Goal: Task Accomplishment & Management: Manage account settings

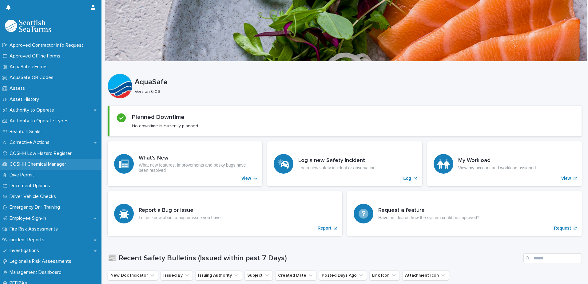
scroll to position [62, 0]
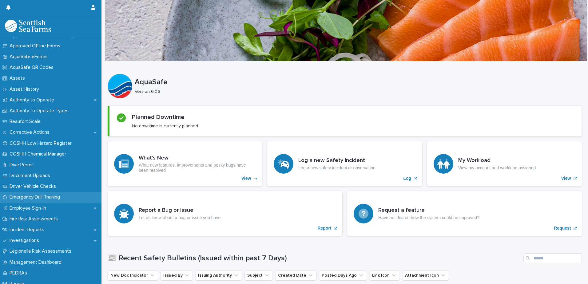
click at [33, 199] on p "Emergency Drill Training" at bounding box center [36, 197] width 58 height 6
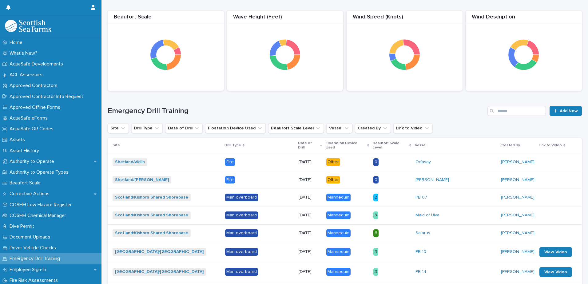
scroll to position [92, 0]
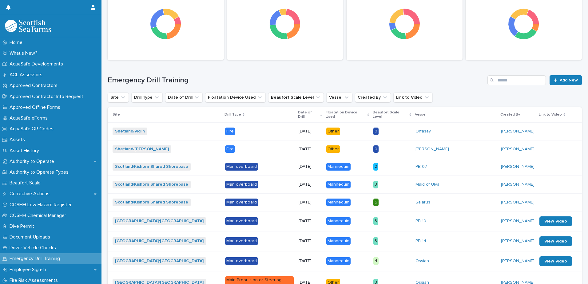
click at [460, 197] on div "Salarus" at bounding box center [455, 202] width 81 height 10
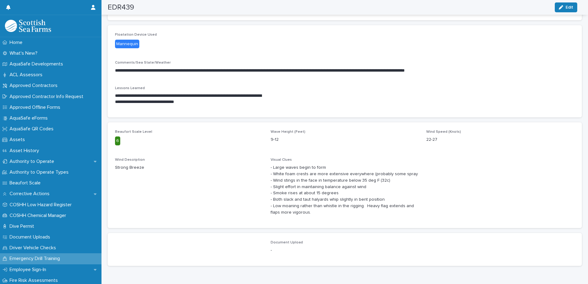
scroll to position [208, 0]
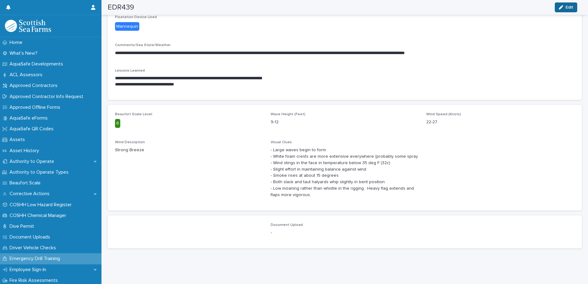
click at [565, 3] on button "Edit" at bounding box center [566, 7] width 22 height 10
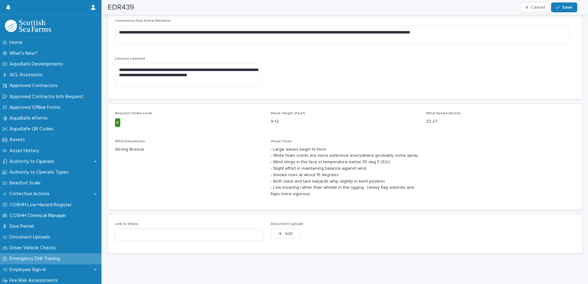
scroll to position [253, 0]
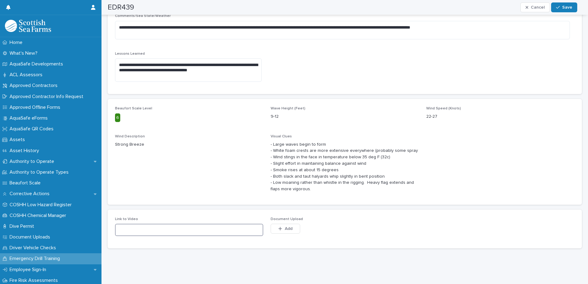
paste input "**********"
type input "**********"
click at [562, 8] on div "button" at bounding box center [559, 7] width 6 height 4
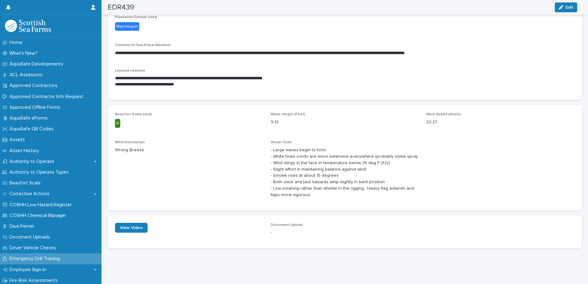
scroll to position [205, 0]
click at [129, 226] on span "View Video" at bounding box center [131, 228] width 23 height 4
click at [566, 6] on span "Edit" at bounding box center [570, 7] width 8 height 4
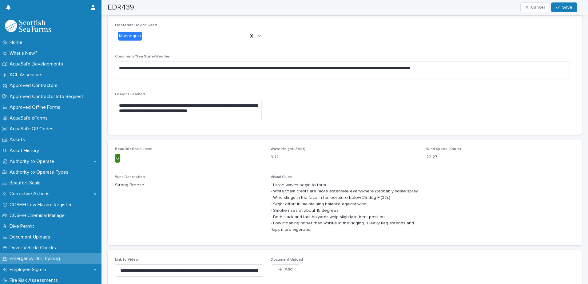
scroll to position [223, 0]
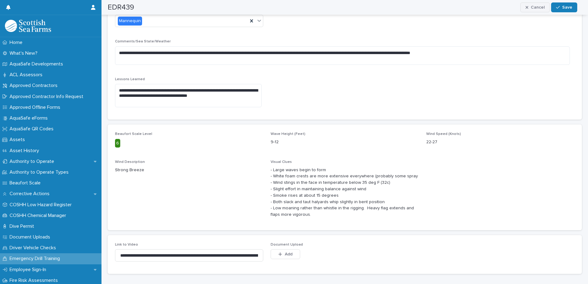
click at [536, 7] on span "Cancel" at bounding box center [538, 7] width 14 height 4
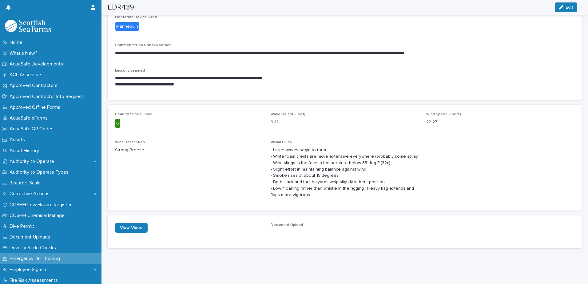
scroll to position [200, 0]
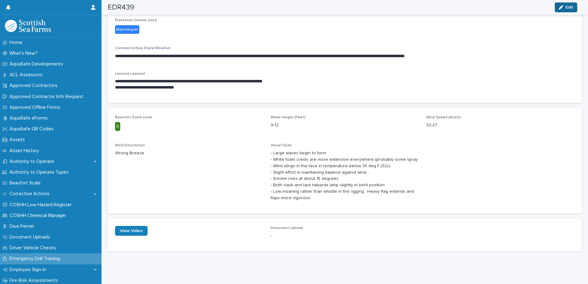
click at [570, 8] on span "Edit" at bounding box center [570, 7] width 8 height 4
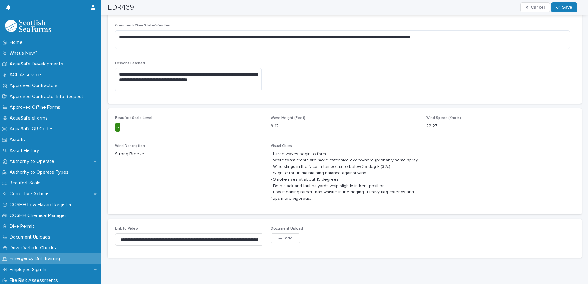
scroll to position [253, 0]
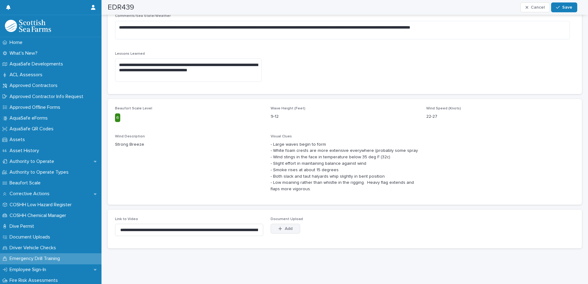
click at [280, 227] on icon "button" at bounding box center [280, 228] width 3 height 3
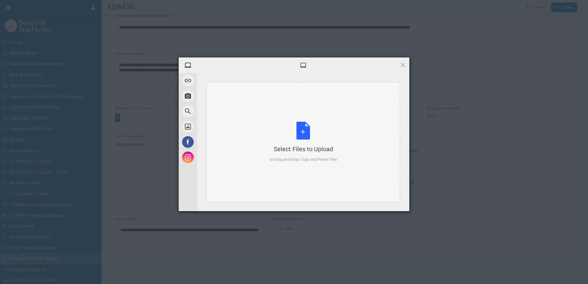
click at [295, 142] on div "Select Files to Upload or Drag and Drop, Copy and Paste Files" at bounding box center [303, 142] width 67 height 41
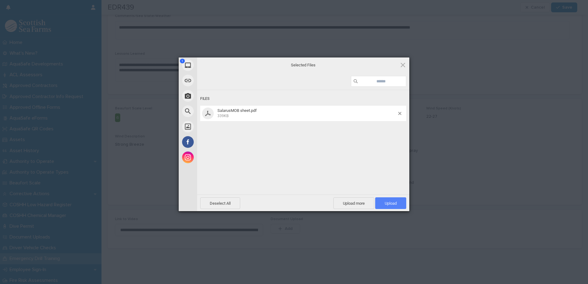
click at [390, 204] on span "Upload 1" at bounding box center [391, 203] width 12 height 5
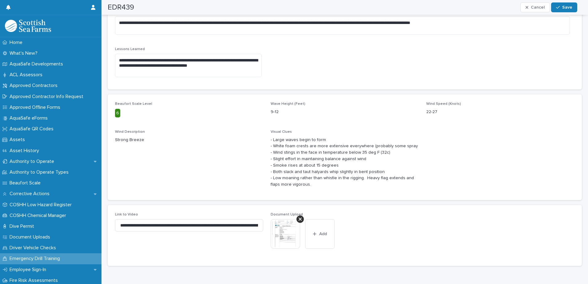
drag, startPoint x: 567, startPoint y: 8, endPoint x: 565, endPoint y: 12, distance: 5.0
click at [565, 12] on div "EDR439 Cancel Save" at bounding box center [343, 7] width 470 height 15
click at [563, 7] on span "Save" at bounding box center [567, 7] width 10 height 4
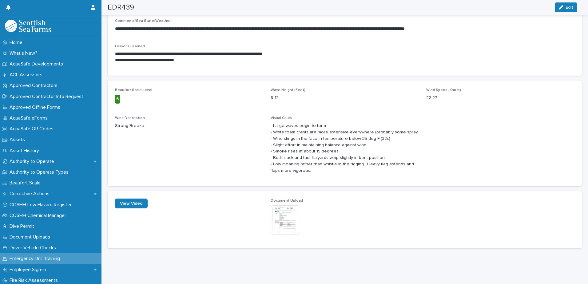
scroll to position [232, 0]
